Goal: Task Accomplishment & Management: Complete application form

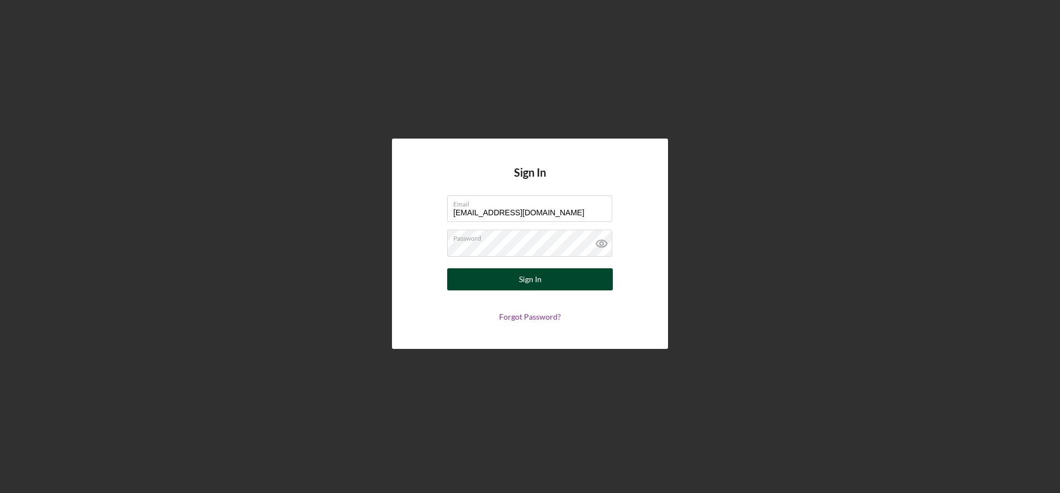
type input "[EMAIL_ADDRESS][DOMAIN_NAME]"
click at [515, 280] on button "Sign In" at bounding box center [530, 279] width 166 height 22
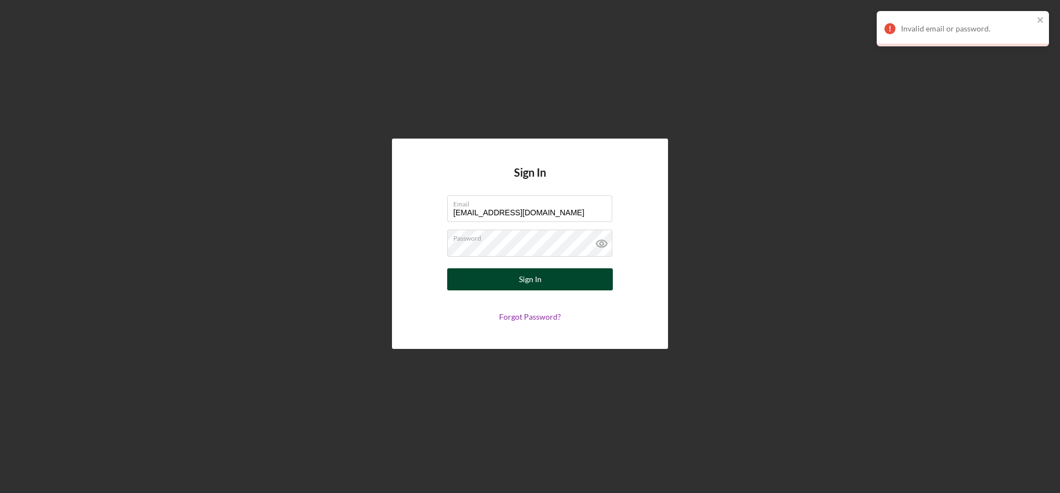
click at [535, 279] on div "Sign In" at bounding box center [530, 279] width 23 height 22
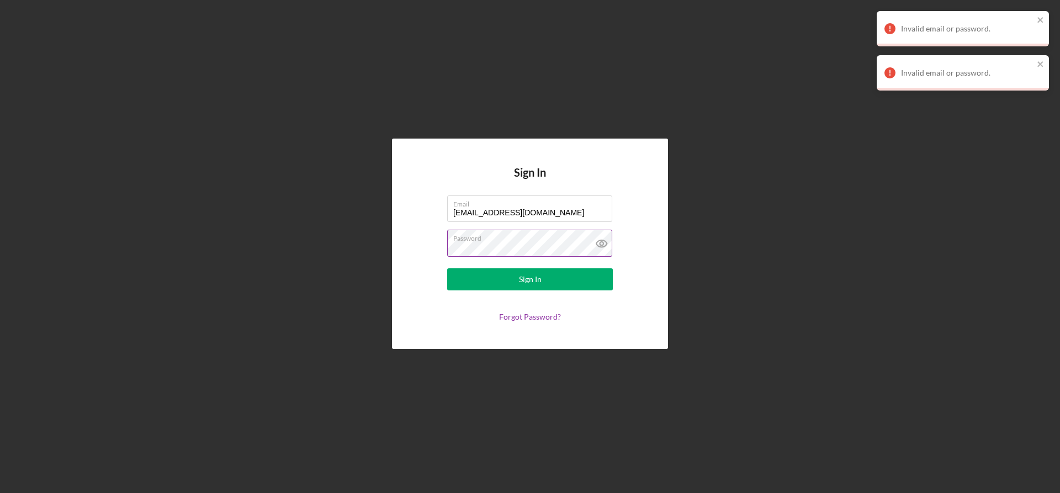
click at [593, 244] on icon at bounding box center [602, 244] width 28 height 28
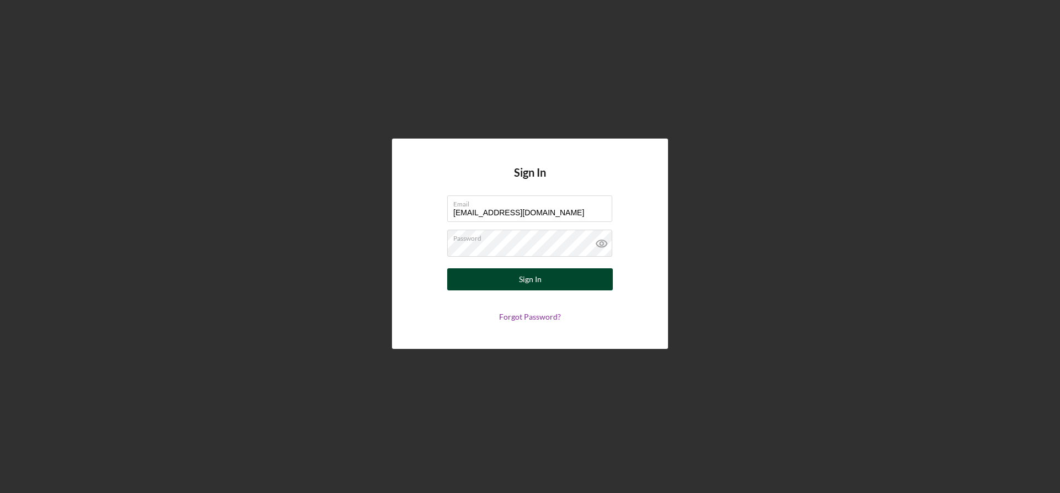
type input "e.vivancosfoods@gmail.com"
click at [532, 280] on div "Sign In" at bounding box center [530, 279] width 23 height 22
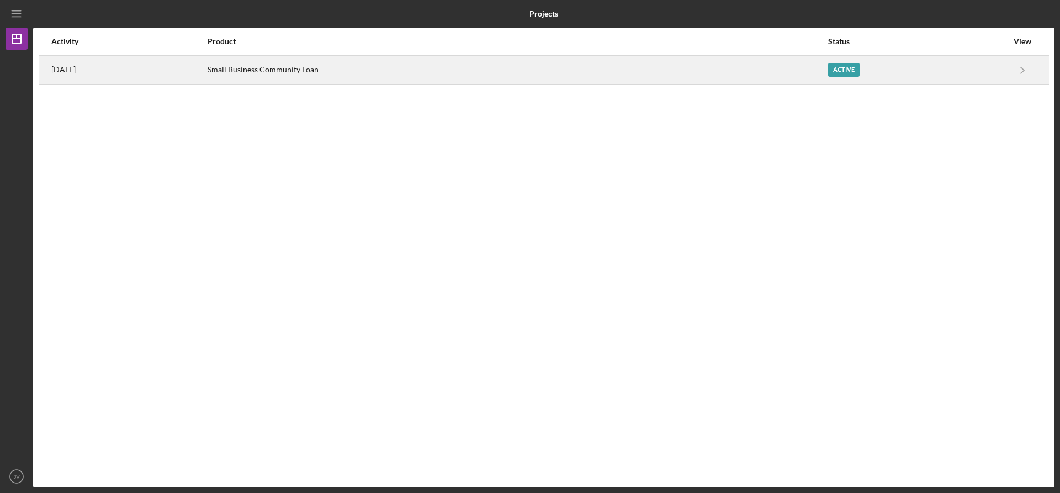
click at [842, 69] on div "Active" at bounding box center [843, 70] width 31 height 14
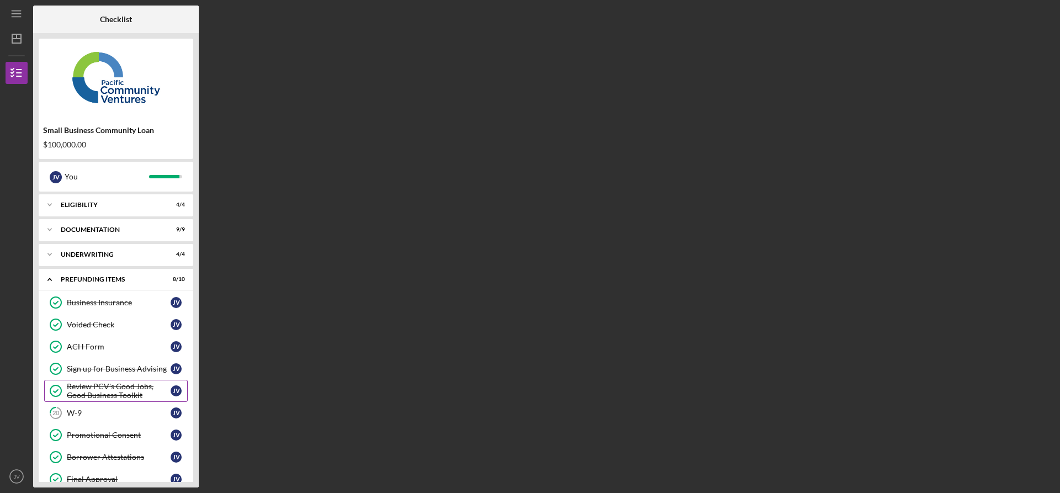
scroll to position [41, 0]
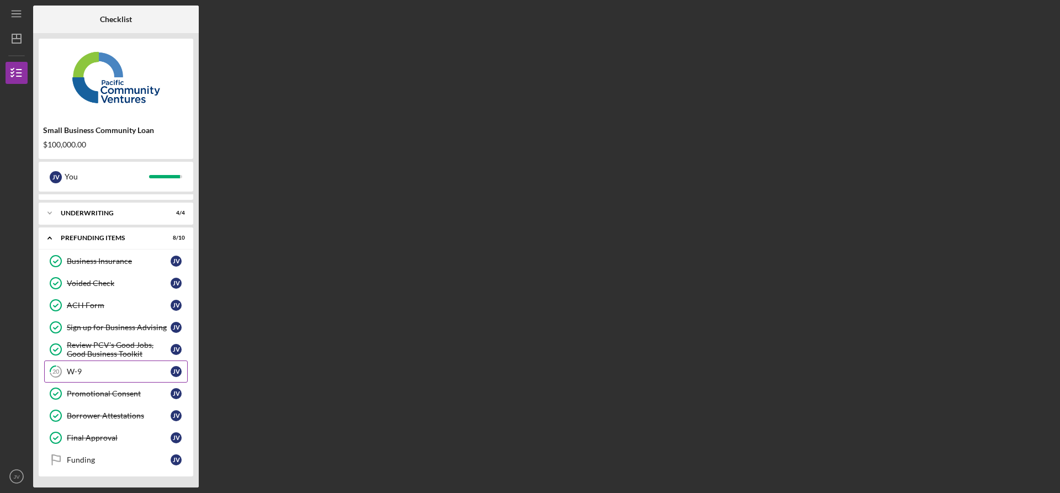
click at [75, 369] on div "W-9" at bounding box center [119, 371] width 104 height 9
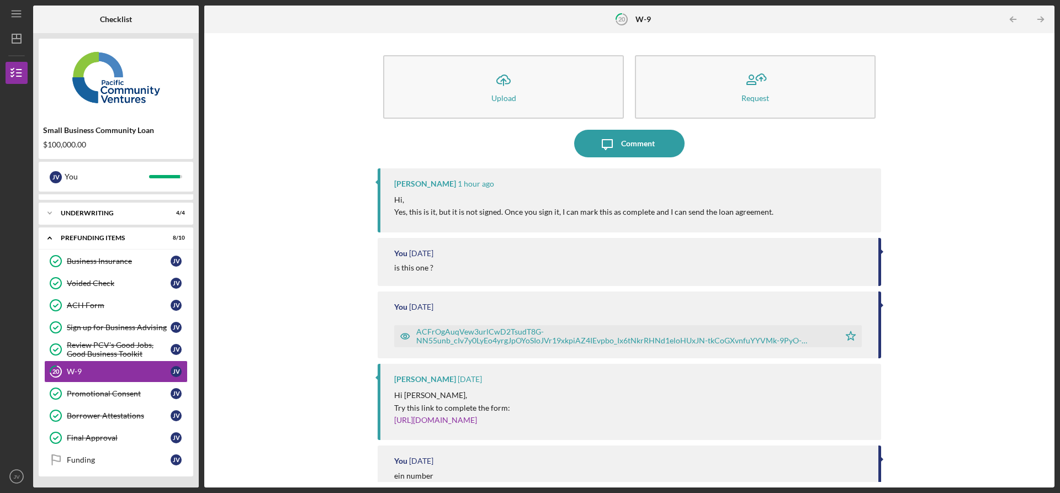
click at [477, 186] on time "1 hour ago" at bounding box center [476, 183] width 36 height 9
click at [412, 266] on div "is this one ?" at bounding box center [413, 267] width 39 height 9
click at [560, 331] on div "ACFrOgAuqVew3urlCwD2TsudT8G-NN55unb_cIv7y0LyEo4yrgJpOYoSIoJVr19xkpiAZ4IEvpbo_Ix…" at bounding box center [625, 336] width 418 height 18
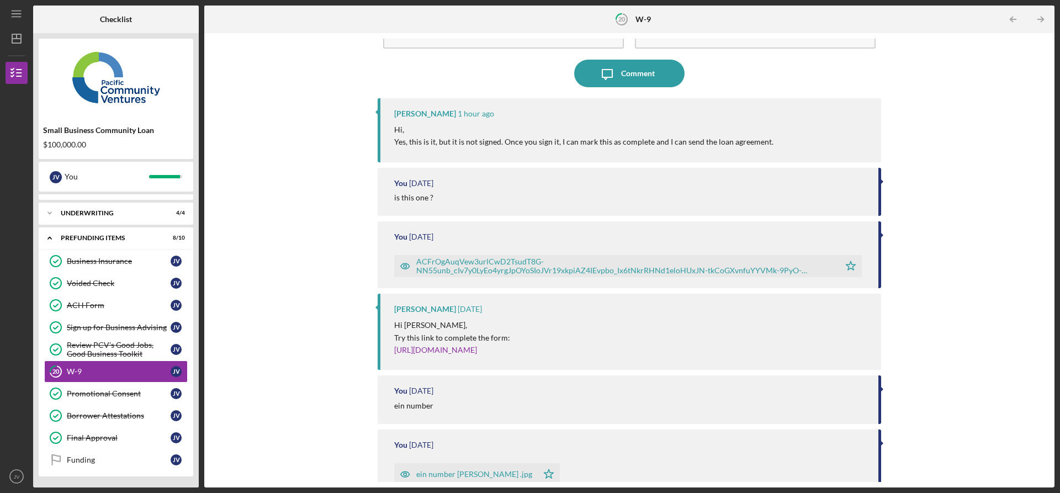
scroll to position [113, 0]
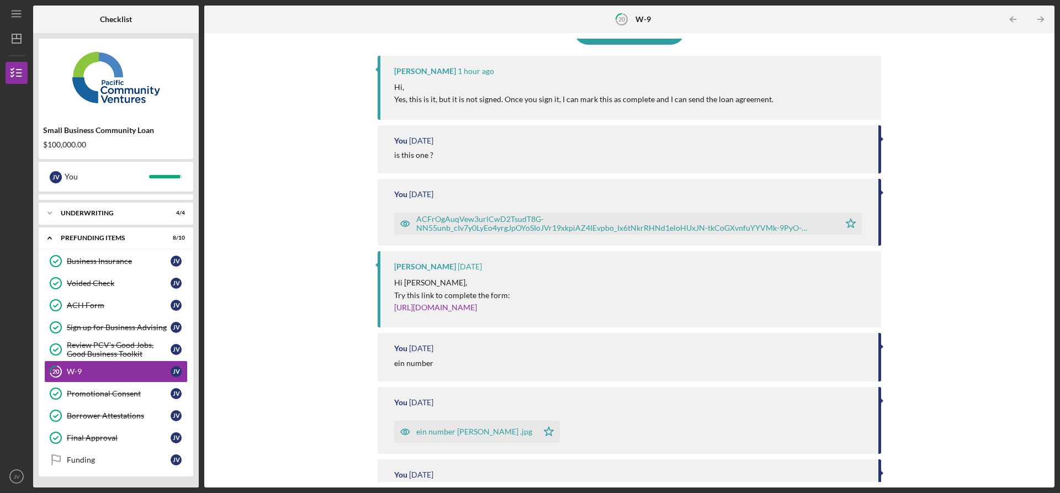
click at [475, 314] on p "[URL][DOMAIN_NAME]" at bounding box center [452, 307] width 116 height 12
click at [477, 308] on link "[URL][DOMAIN_NAME]" at bounding box center [435, 307] width 83 height 9
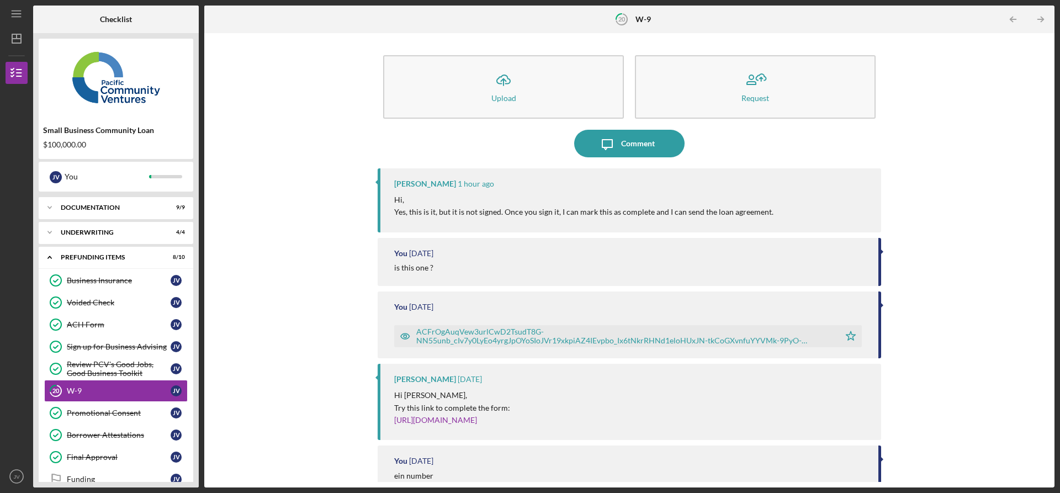
scroll to position [23, 0]
click at [353, 116] on div "Icon/Upload Upload Request Icon/Message Comment Stephanie Simotas 1 hour ago Hi…" at bounding box center [629, 260] width 839 height 443
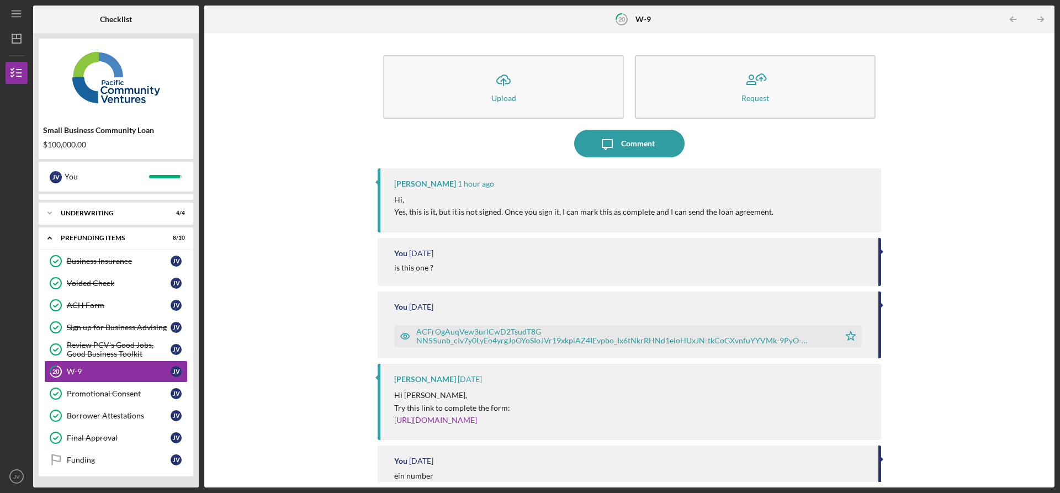
click at [800, 158] on div "Icon/Upload Upload Request Icon/Message Comment Stephanie Simotas 1 hour ago Hi…" at bounding box center [630, 260] width 504 height 443
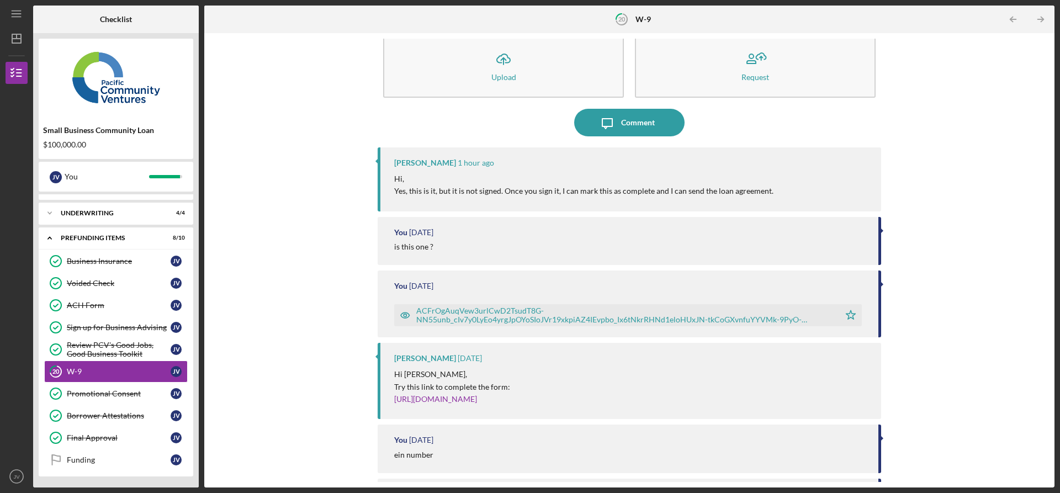
scroll to position [0, 0]
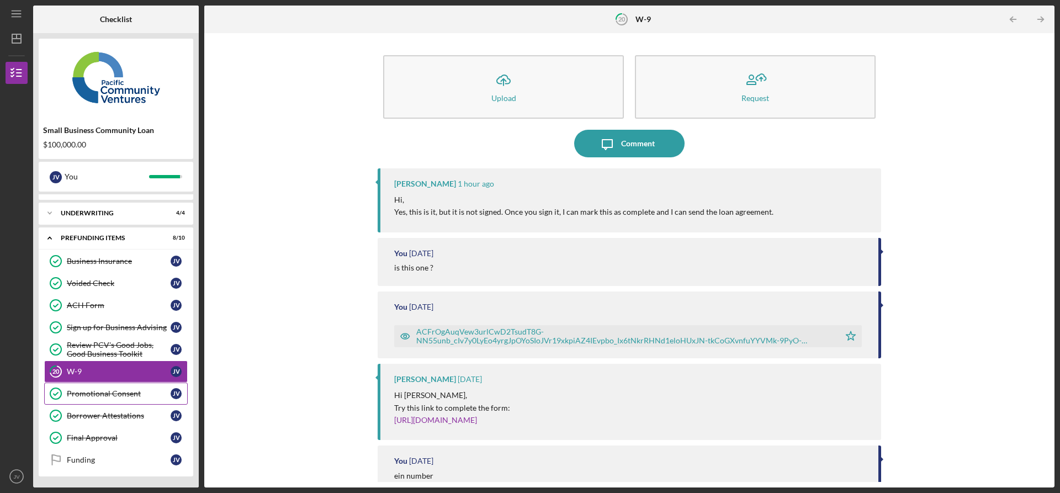
click at [121, 388] on link "Promotional Consent Promotional Consent J V" at bounding box center [116, 394] width 144 height 22
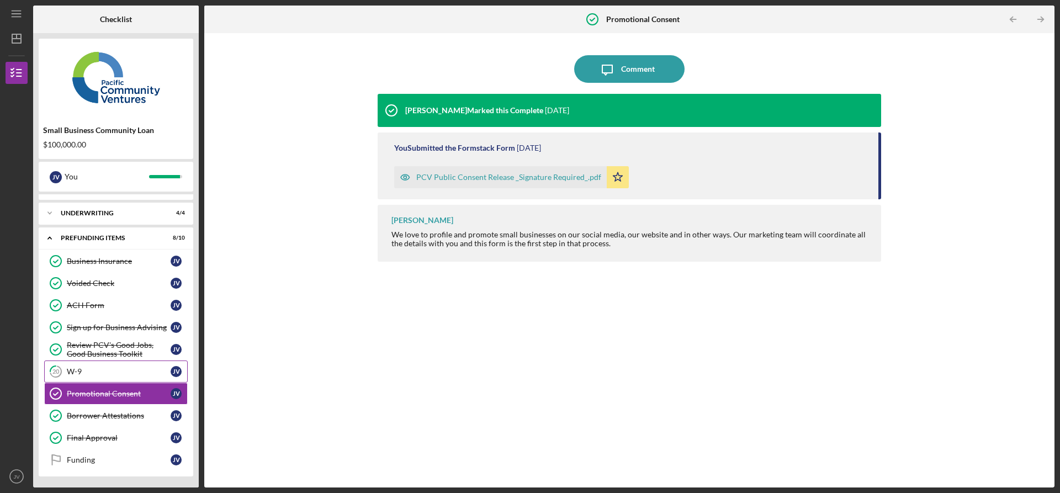
click at [79, 373] on div "W-9" at bounding box center [119, 371] width 104 height 9
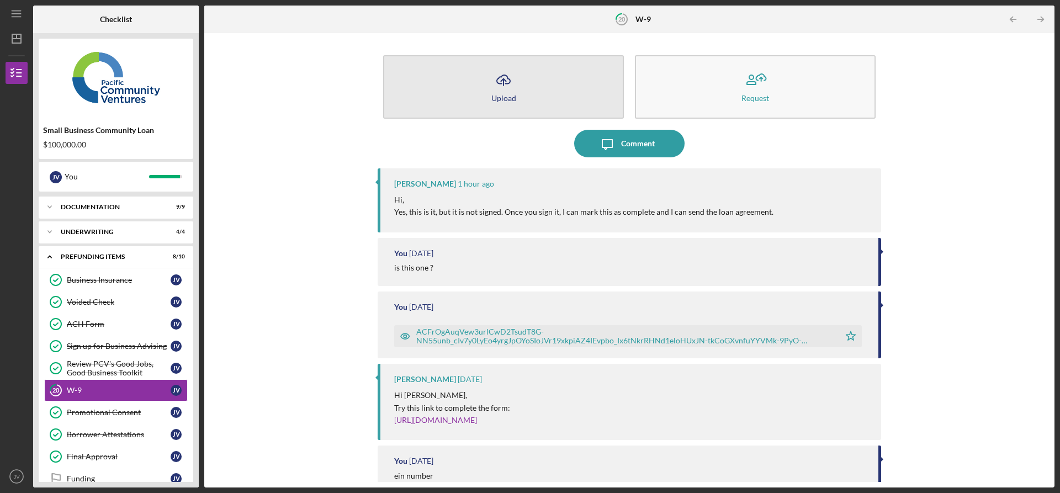
click at [496, 98] on div "Upload" at bounding box center [503, 98] width 25 height 8
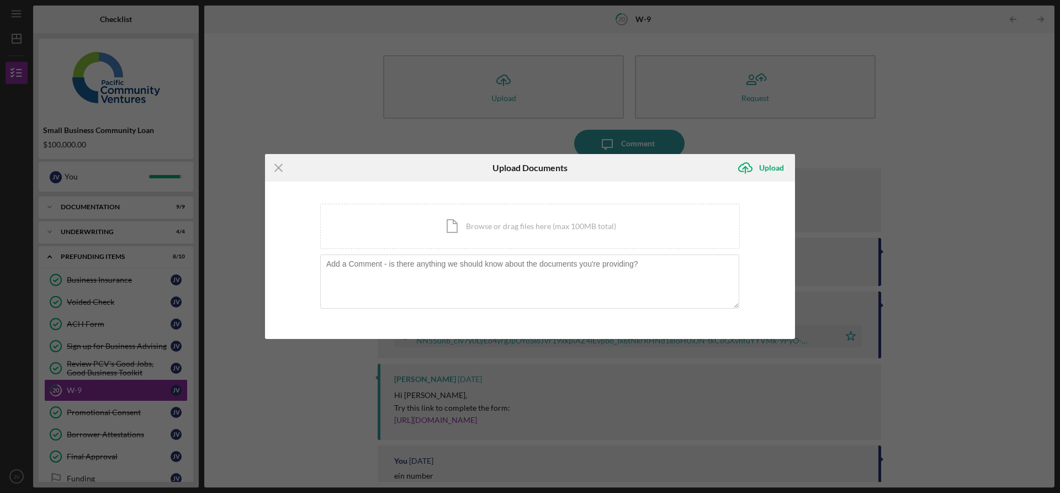
drag, startPoint x: 951, startPoint y: 163, endPoint x: 944, endPoint y: 164, distance: 6.7
click at [947, 165] on div "Icon/Menu Close Upload Documents Icon/Upload Upload You're uploading documents …" at bounding box center [530, 246] width 1060 height 493
click at [280, 172] on icon "Icon/Menu Close" at bounding box center [279, 168] width 28 height 28
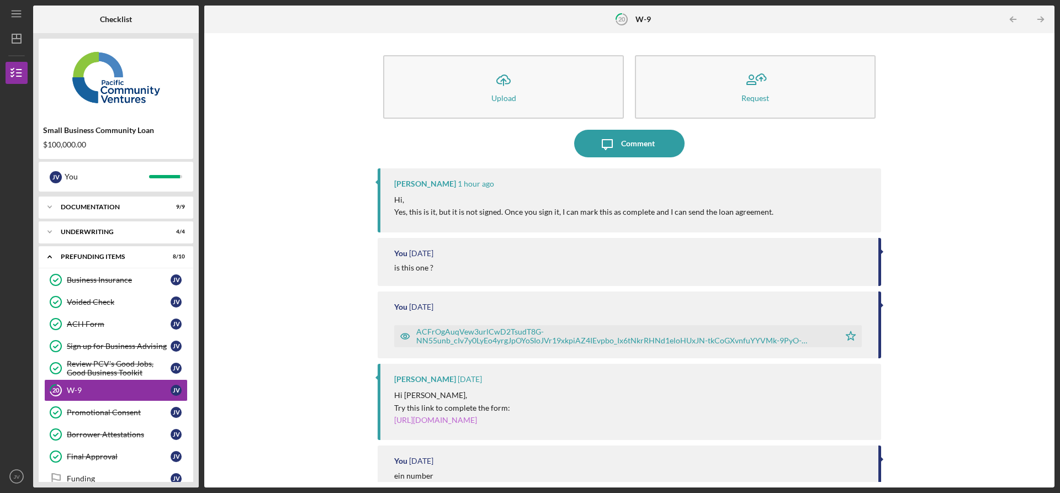
click at [502, 426] on p "[URL][DOMAIN_NAME]" at bounding box center [452, 420] width 116 height 12
click at [503, 342] on div "ACFrOgAuqVew3urlCwD2TsudT8G-NN55unb_cIv7y0LyEo4yrgJpOYoSIoJVr19xkpiAZ4IEvpbo_Ix…" at bounding box center [625, 336] width 418 height 18
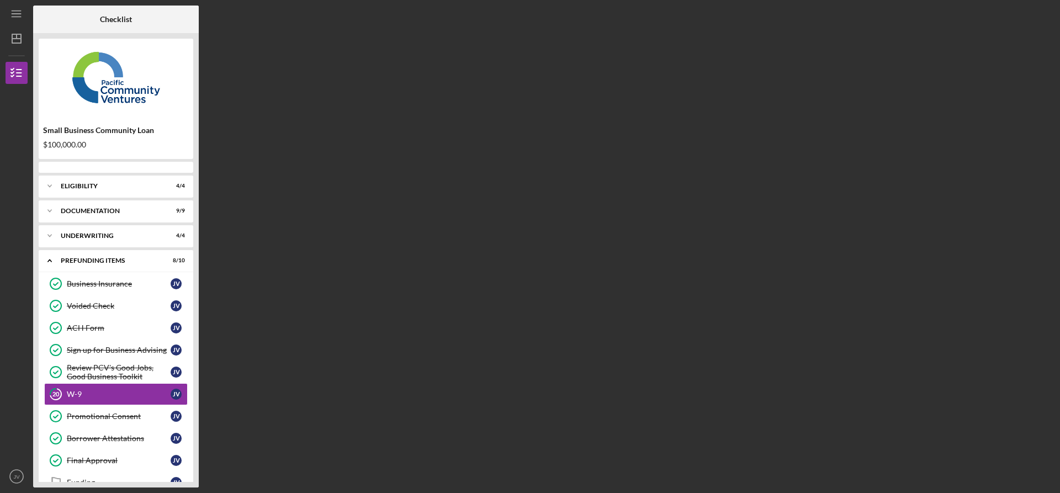
scroll to position [5, 0]
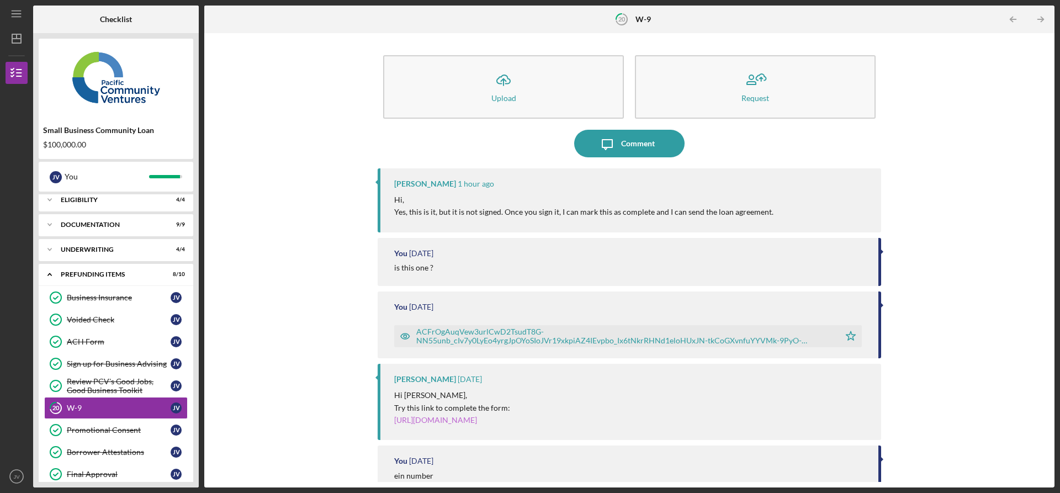
click at [477, 425] on link "[URL][DOMAIN_NAME]" at bounding box center [435, 419] width 83 height 9
